Goal: Check status: Check status

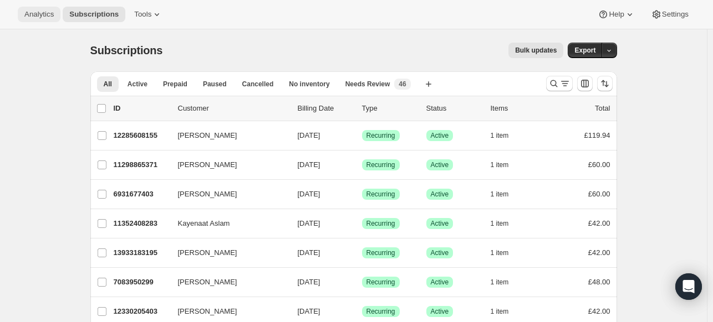
click at [38, 13] on span "Analytics" at bounding box center [38, 14] width 29 height 9
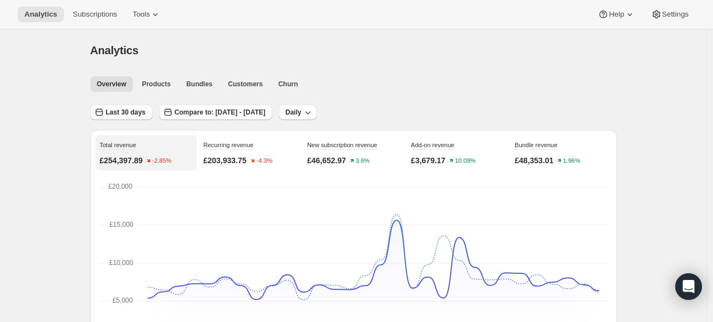
click at [124, 117] on button "Last 30 days" at bounding box center [121, 113] width 62 height 16
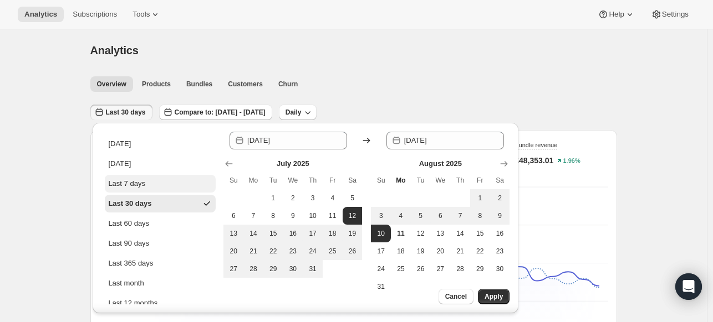
click at [134, 188] on div "Last 7 days" at bounding box center [126, 183] width 37 height 11
type input "[DATE]"
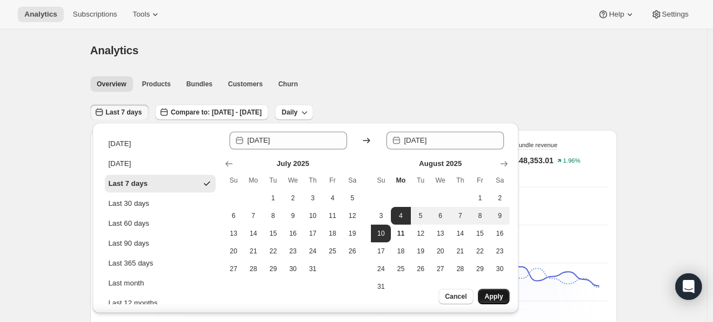
click at [502, 296] on span "Apply" at bounding box center [493, 297] width 18 height 9
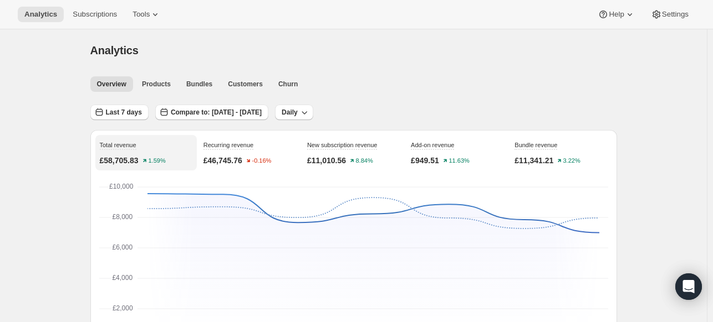
scroll to position [2, 0]
